Goal: Find specific page/section: Find specific page/section

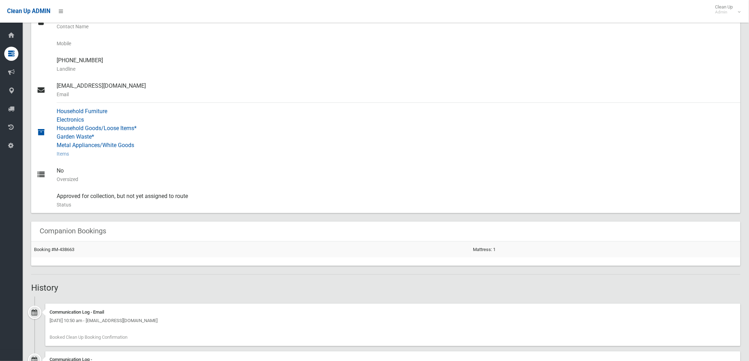
scroll to position [193, 0]
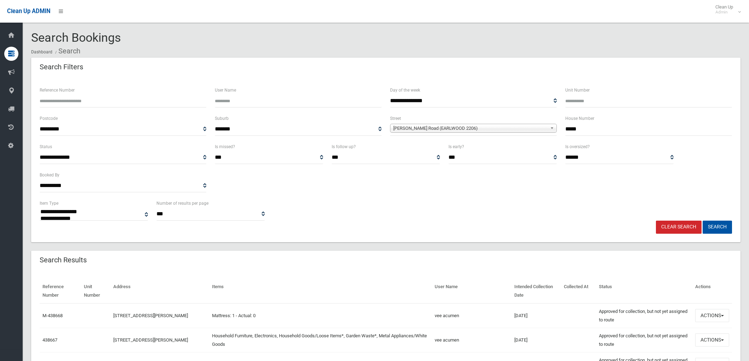
select select
click at [679, 226] on link "Clear Search" at bounding box center [679, 227] width 46 height 13
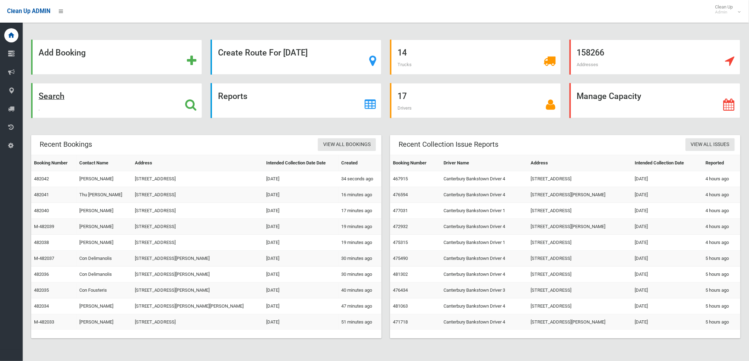
click at [189, 101] on icon at bounding box center [190, 105] width 11 height 12
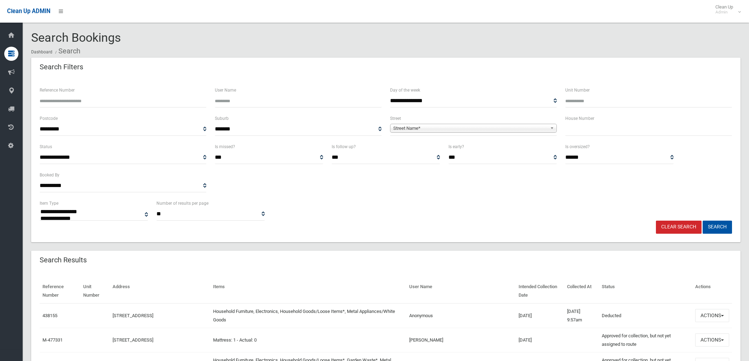
select select
click at [445, 128] on span "Street Name*" at bounding box center [470, 128] width 154 height 8
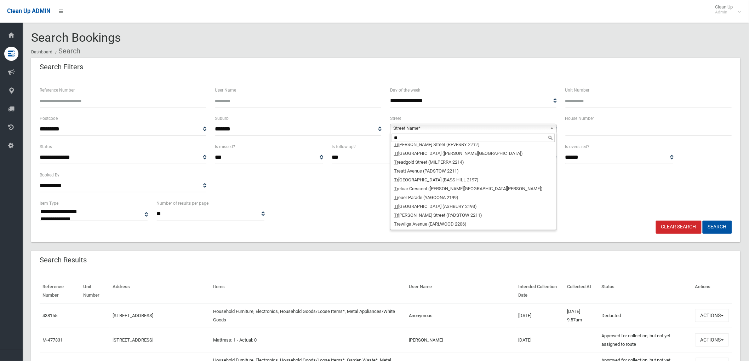
scroll to position [21, 0]
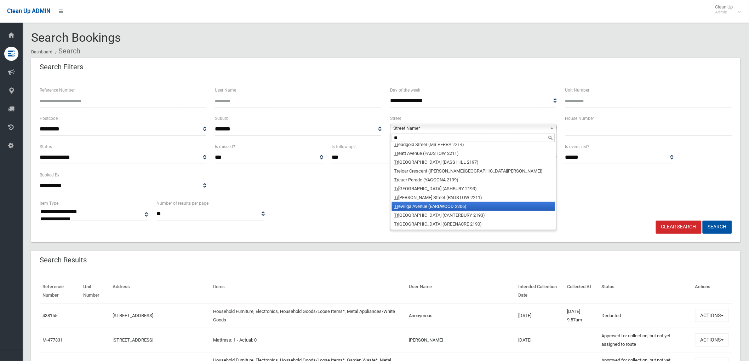
type input "**"
click at [432, 207] on li "Tr ewilga Avenue (EARLWOOD 2206)" at bounding box center [473, 206] width 163 height 9
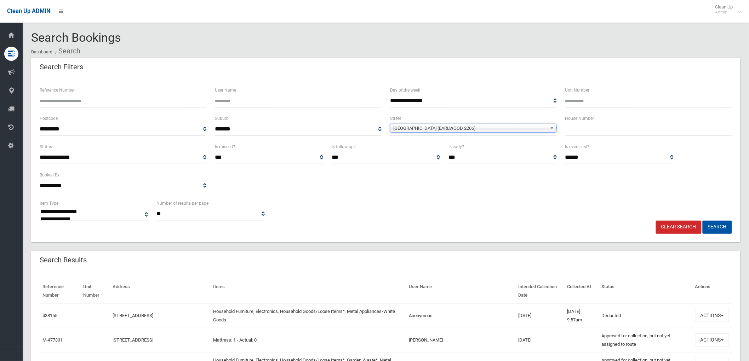
click at [571, 131] on input "text" at bounding box center [648, 129] width 167 height 13
type input "**"
click at [721, 228] on button "Search" at bounding box center [716, 227] width 29 height 13
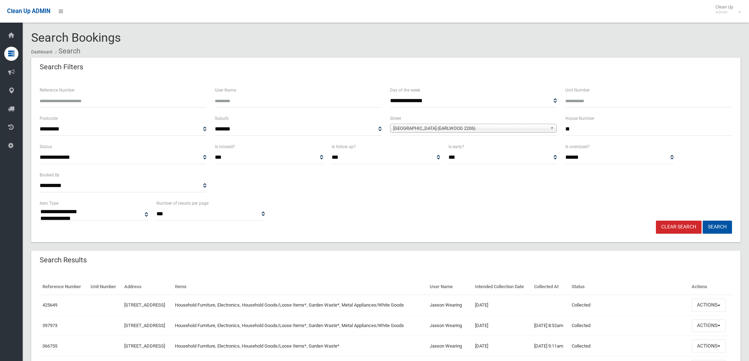
select select
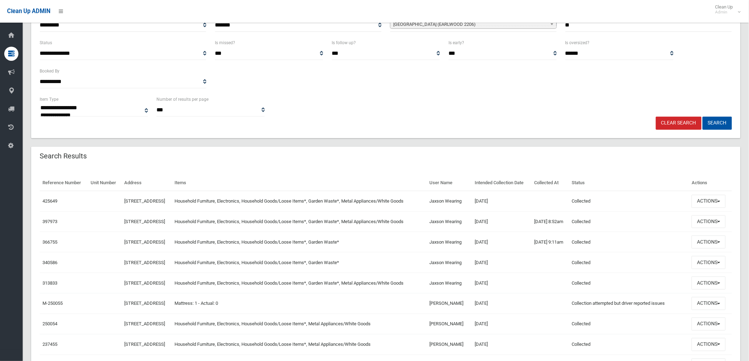
scroll to position [118, 0]
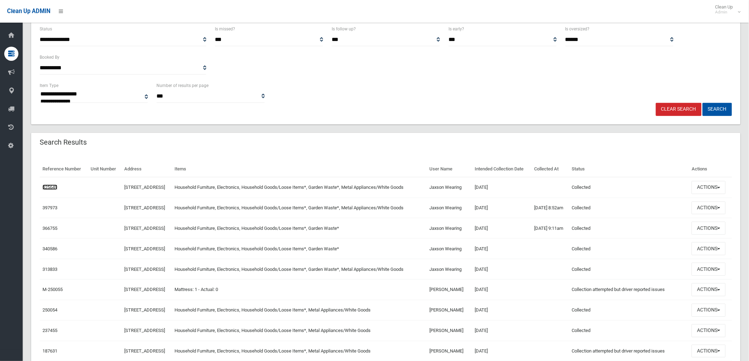
click at [45, 190] on link "425649" at bounding box center [49, 187] width 15 height 5
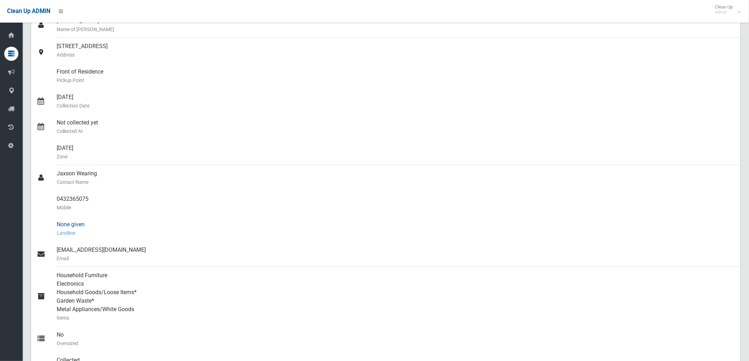
scroll to position [118, 0]
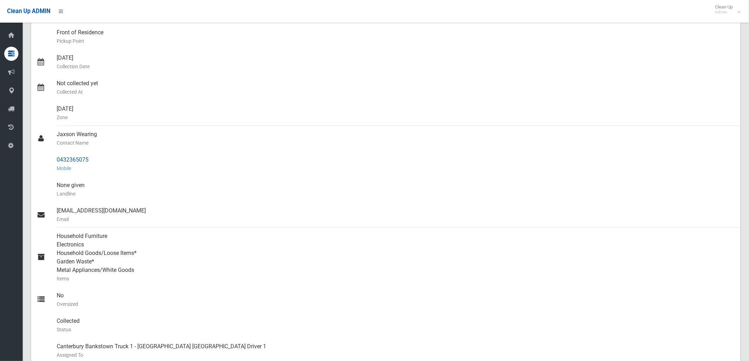
drag, startPoint x: 56, startPoint y: 132, endPoint x: 105, endPoint y: 158, distance: 56.2
click at [105, 158] on ul "[PERSON_NAME] Name of [PERSON_NAME] [STREET_ADDRESS] Address Front of Residence…" at bounding box center [385, 168] width 709 height 391
copy ul "Jaxson Wearing Contact Name 0432365075"
